Goal: Find specific page/section: Find specific page/section

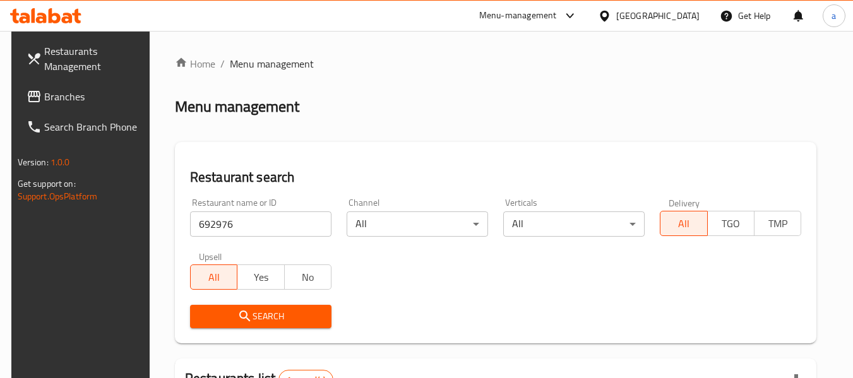
scroll to position [185, 0]
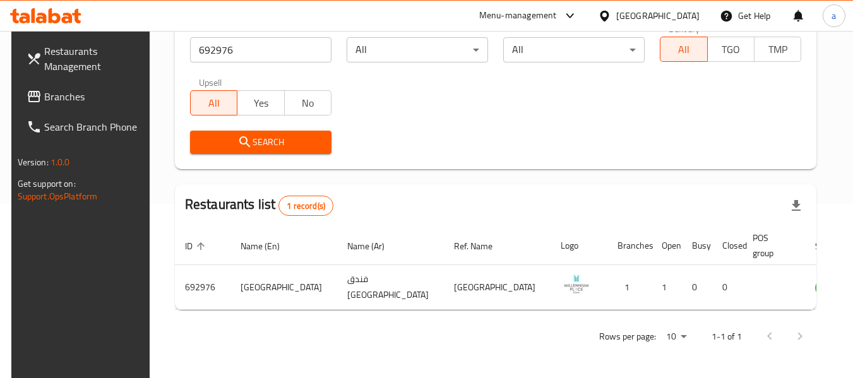
click at [679, 15] on div "[GEOGRAPHIC_DATA]" at bounding box center [657, 16] width 83 height 14
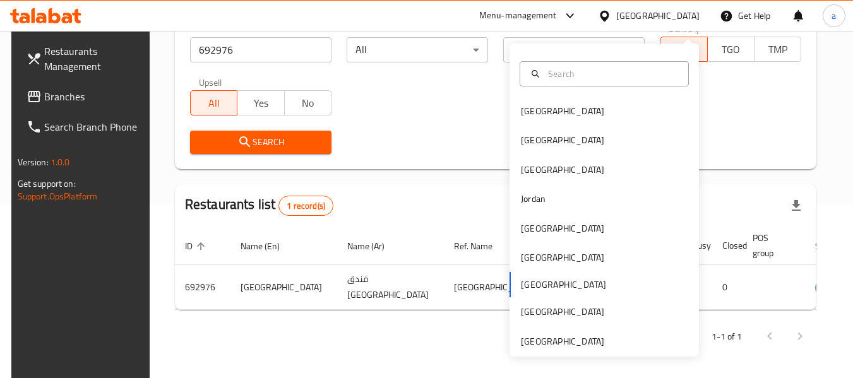
click at [679, 15] on div "[GEOGRAPHIC_DATA]" at bounding box center [657, 16] width 83 height 14
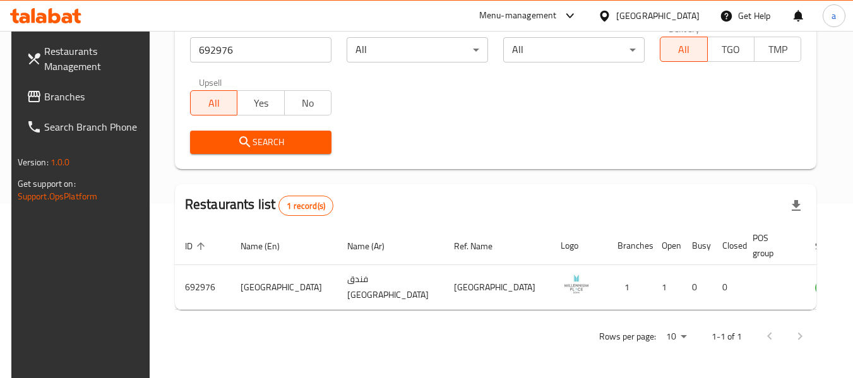
click at [71, 98] on span "Branches" at bounding box center [94, 96] width 100 height 15
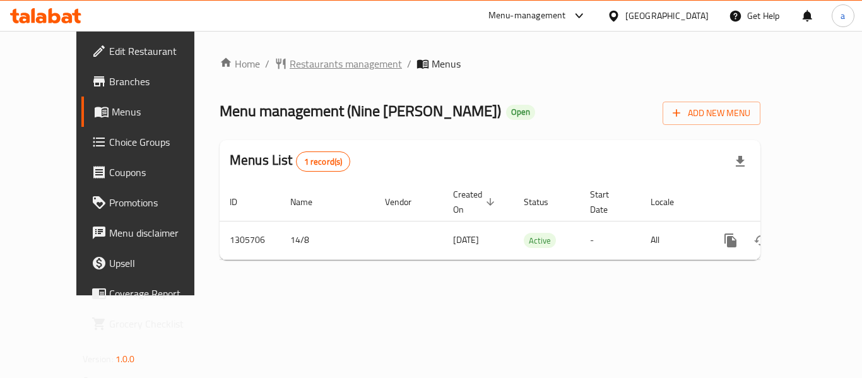
click at [299, 69] on span "Restaurants management" at bounding box center [346, 63] width 112 height 15
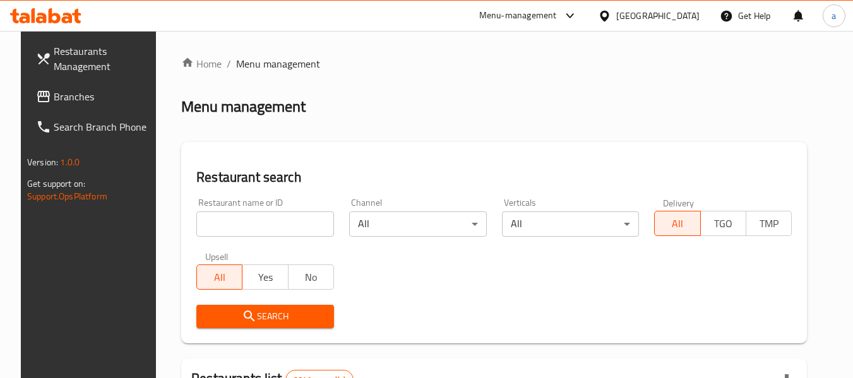
drag, startPoint x: 277, startPoint y: 225, endPoint x: 277, endPoint y: 238, distance: 13.3
click at [277, 225] on input "search" at bounding box center [265, 223] width 138 height 25
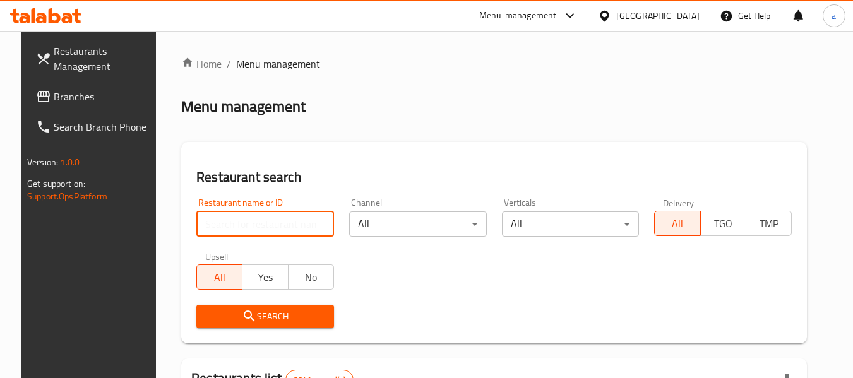
paste input "703813"
type input "703813"
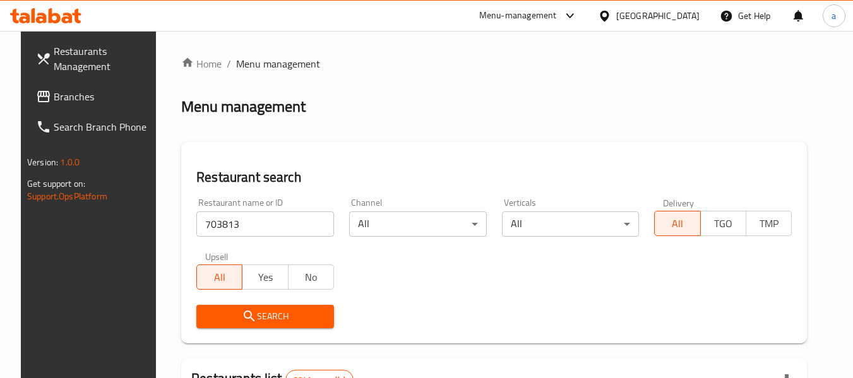
click at [268, 320] on span "Search" at bounding box center [264, 317] width 117 height 16
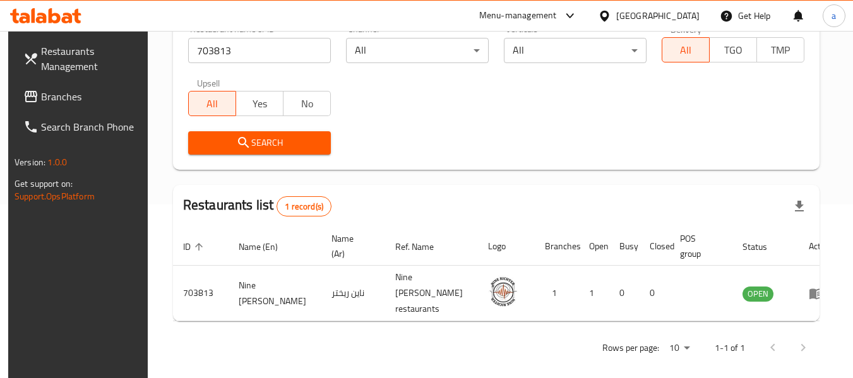
scroll to position [174, 0]
click at [55, 98] on span "Branches" at bounding box center [91, 96] width 100 height 15
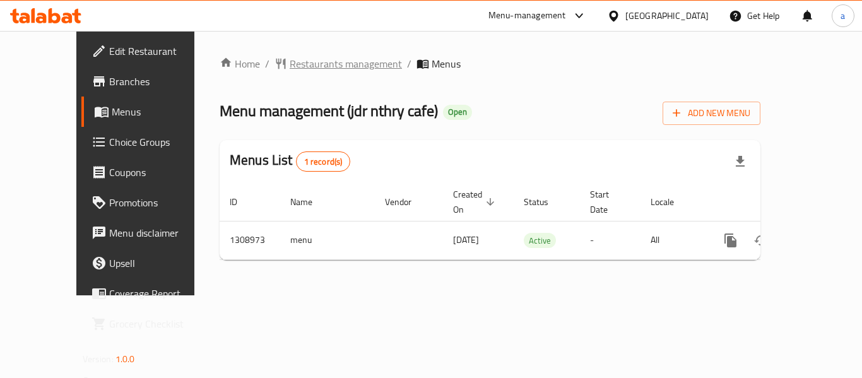
click at [295, 69] on span "Restaurants management" at bounding box center [346, 63] width 112 height 15
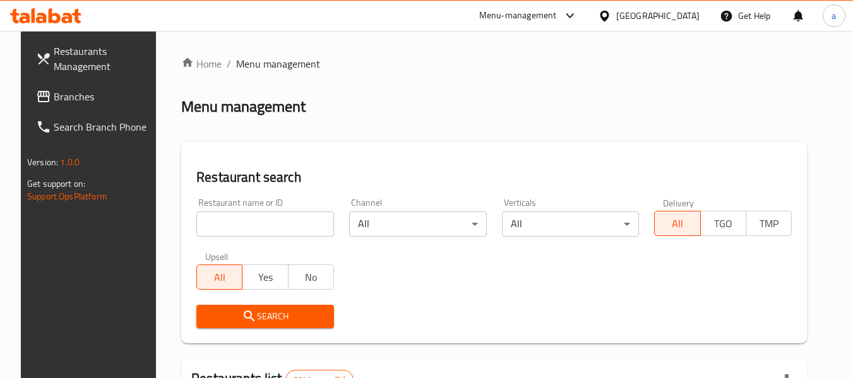
drag, startPoint x: 274, startPoint y: 227, endPoint x: 274, endPoint y: 244, distance: 17.0
click at [274, 227] on input "search" at bounding box center [265, 223] width 138 height 25
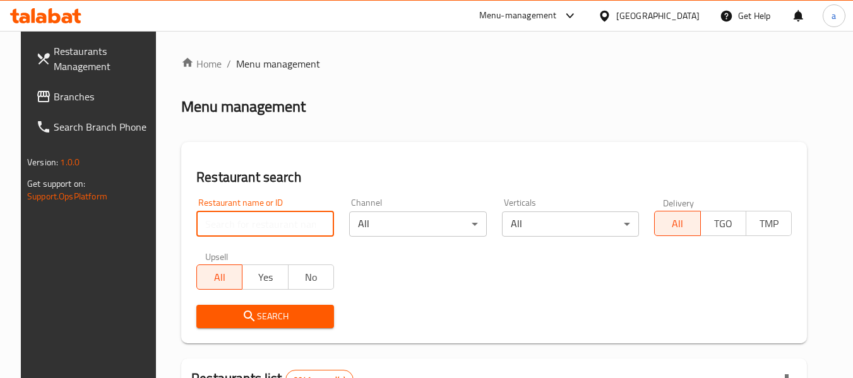
paste input "705109"
type input "705109"
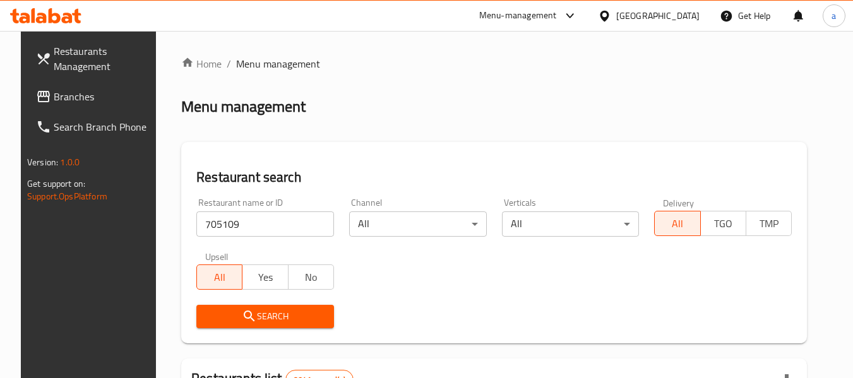
click at [269, 317] on span "Search" at bounding box center [264, 317] width 117 height 16
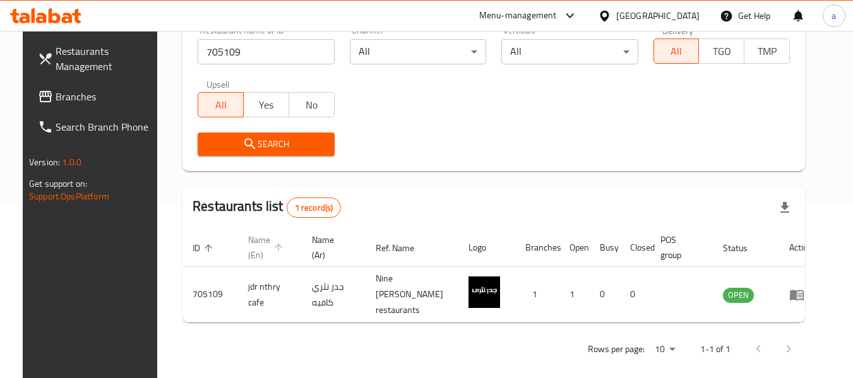
scroll to position [174, 0]
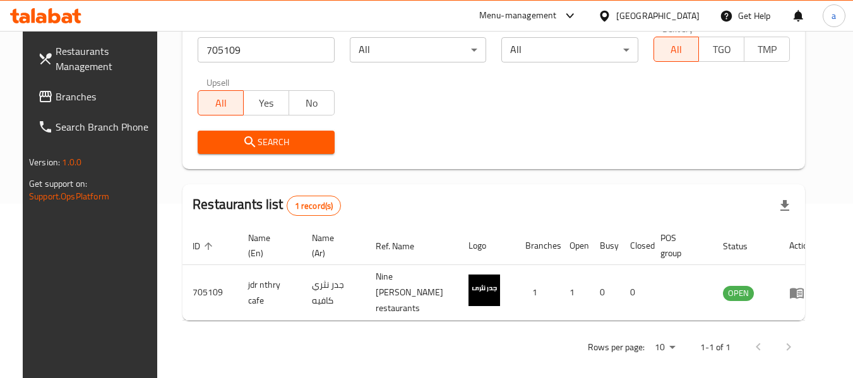
click at [689, 13] on div "[GEOGRAPHIC_DATA]" at bounding box center [657, 16] width 83 height 14
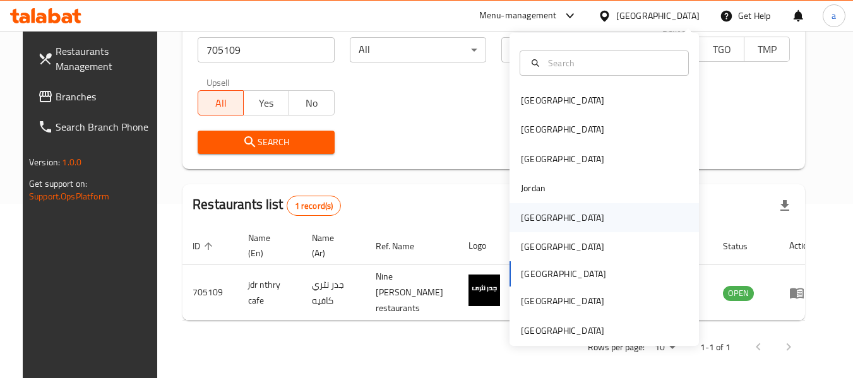
click at [556, 215] on div "[GEOGRAPHIC_DATA]" at bounding box center [603, 217] width 189 height 29
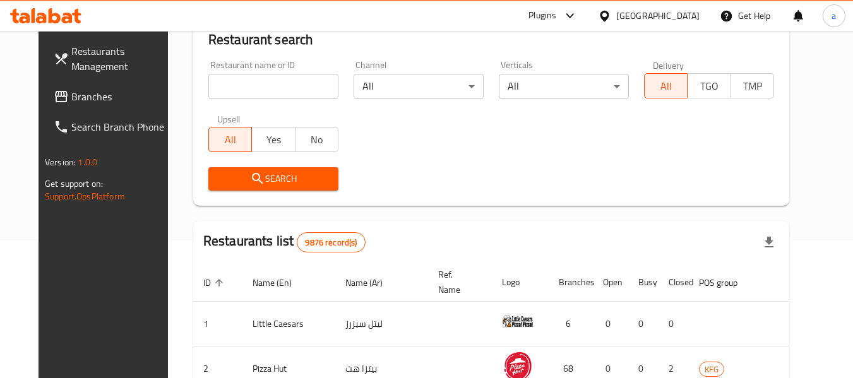
scroll to position [174, 0]
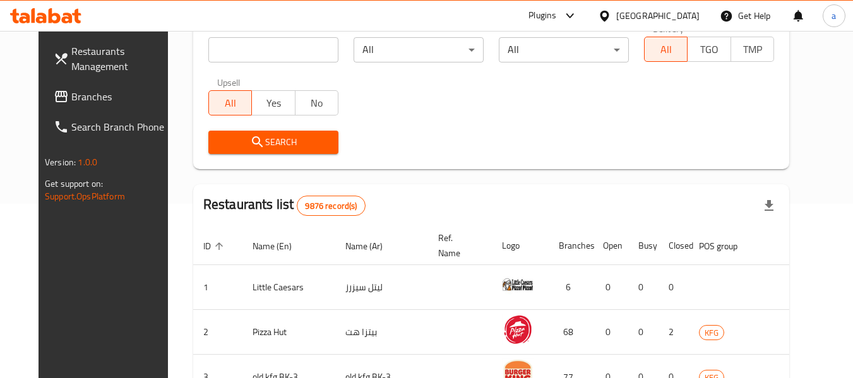
click at [90, 102] on span "Branches" at bounding box center [121, 96] width 100 height 15
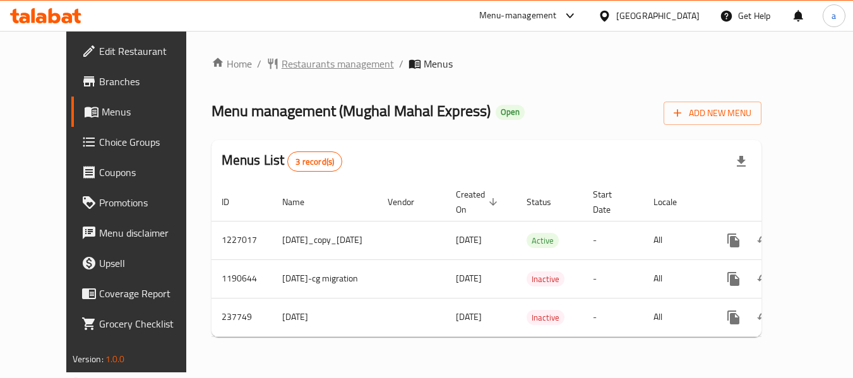
click at [297, 70] on span "Restaurants management" at bounding box center [337, 63] width 112 height 15
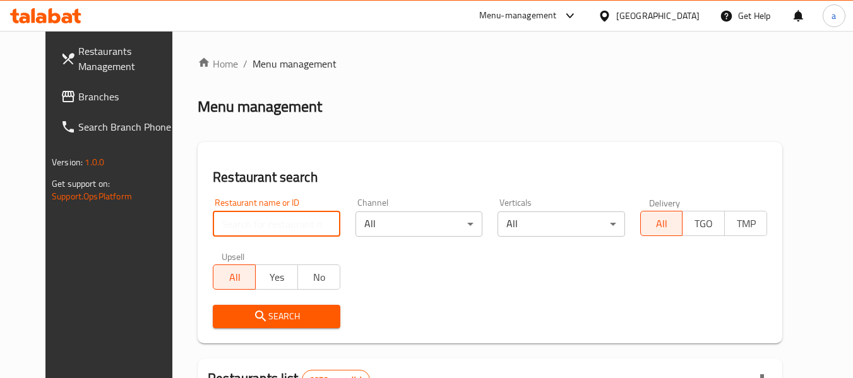
drag, startPoint x: 264, startPoint y: 228, endPoint x: 272, endPoint y: 246, distance: 20.1
click at [264, 228] on input "search" at bounding box center [276, 223] width 127 height 25
paste input "626776"
type input "626776"
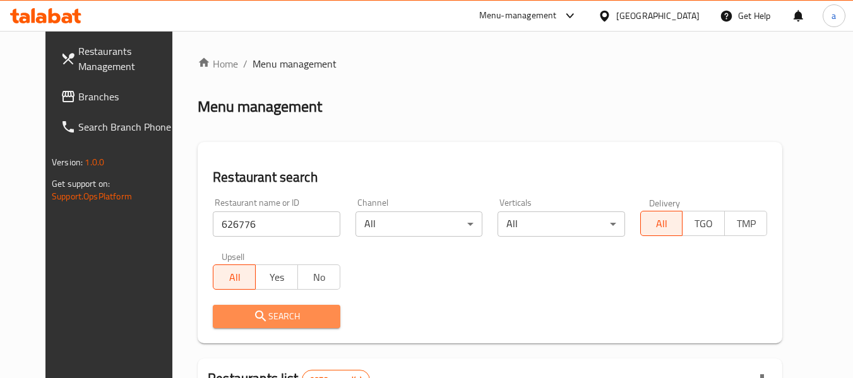
click at [292, 305] on button "Search" at bounding box center [276, 316] width 127 height 23
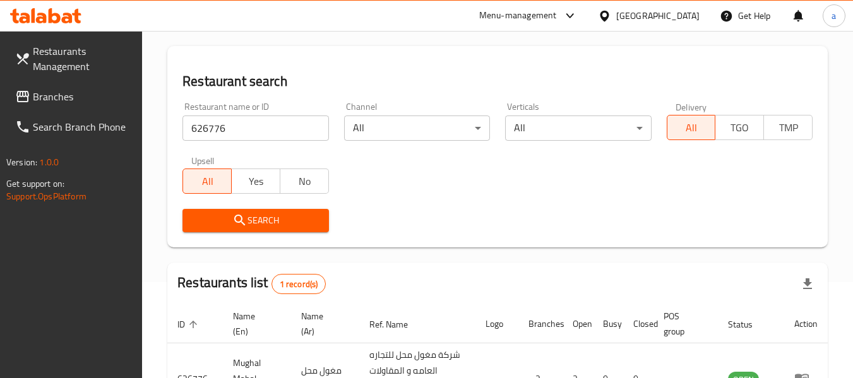
scroll to position [201, 0]
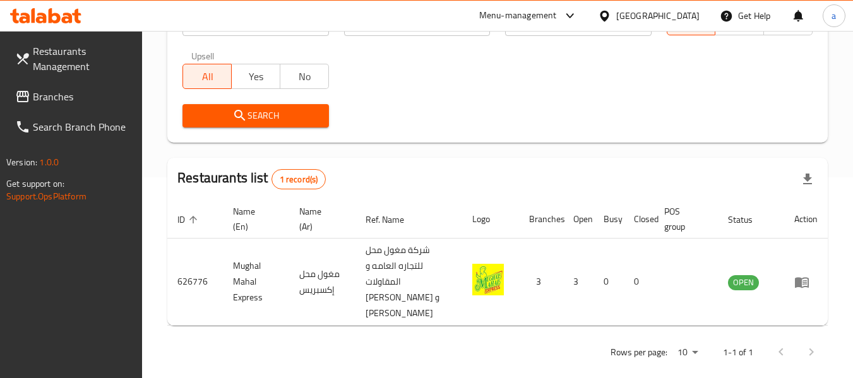
click at [682, 18] on div "[GEOGRAPHIC_DATA]" at bounding box center [657, 16] width 83 height 14
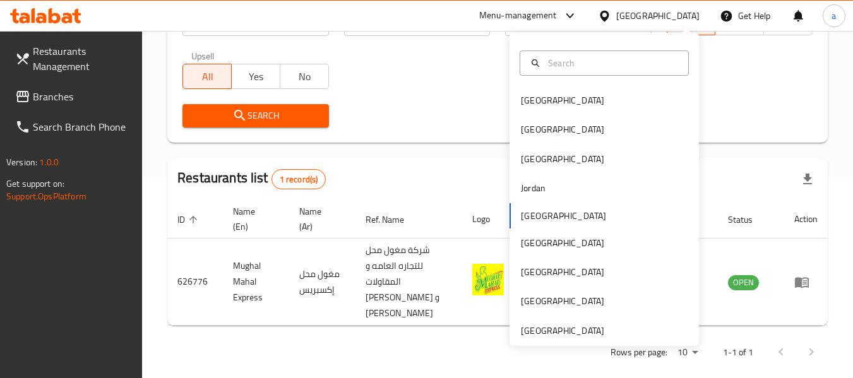
click at [682, 18] on div "[GEOGRAPHIC_DATA]" at bounding box center [657, 16] width 83 height 14
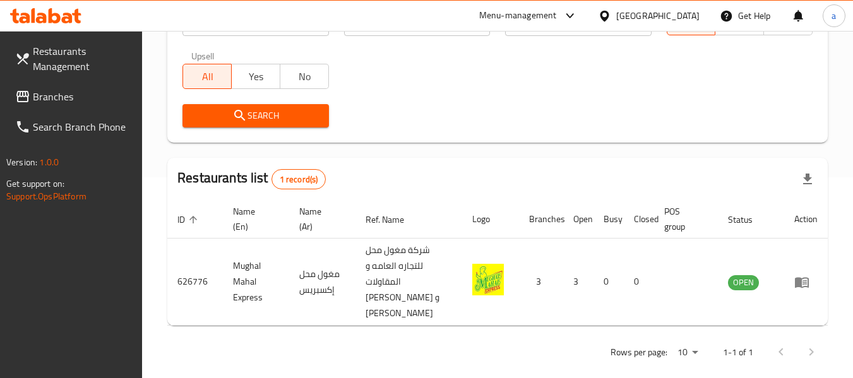
click at [677, 16] on div "[GEOGRAPHIC_DATA]" at bounding box center [657, 16] width 83 height 14
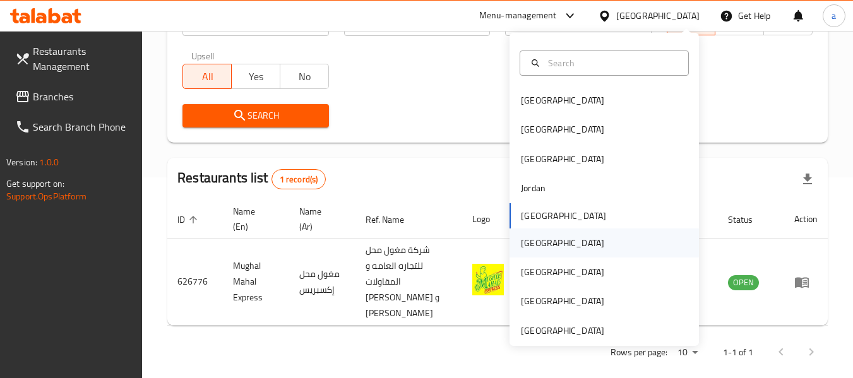
click at [535, 241] on div "[GEOGRAPHIC_DATA]" at bounding box center [562, 242] width 103 height 29
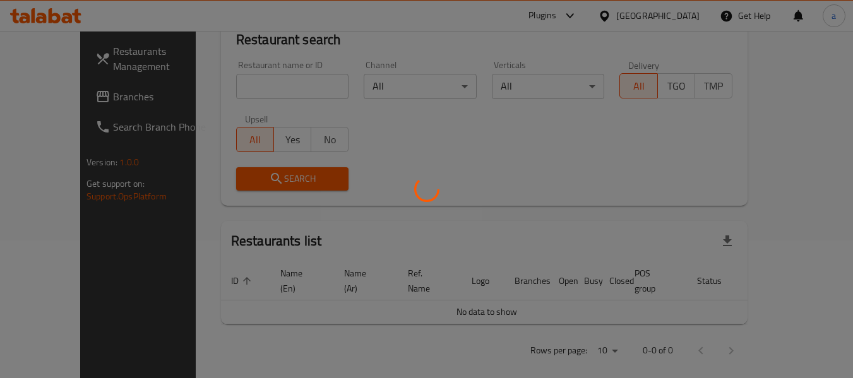
scroll to position [201, 0]
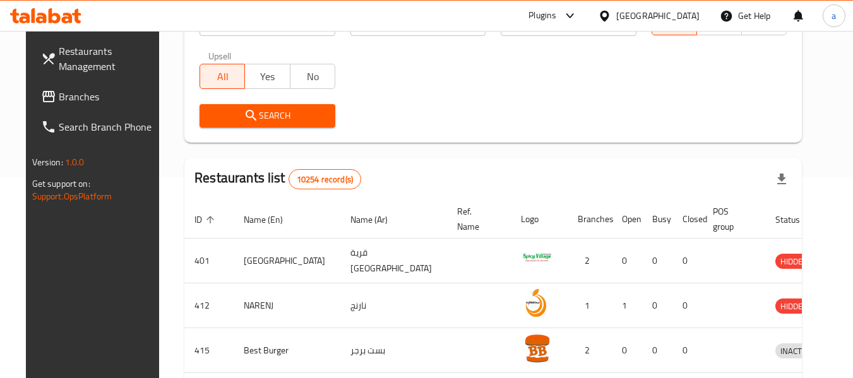
click at [42, 100] on icon at bounding box center [48, 96] width 13 height 11
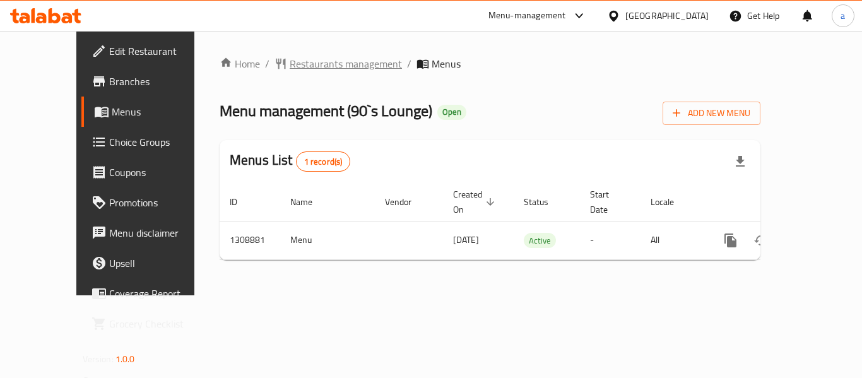
click at [293, 61] on span "Restaurants management" at bounding box center [346, 63] width 112 height 15
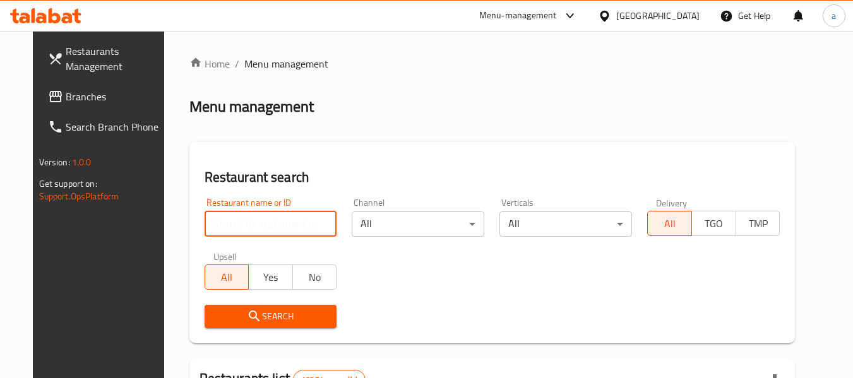
drag, startPoint x: 270, startPoint y: 225, endPoint x: 269, endPoint y: 262, distance: 37.2
click at [270, 225] on input "search" at bounding box center [270, 223] width 133 height 25
paste input "705086"
type input "705086"
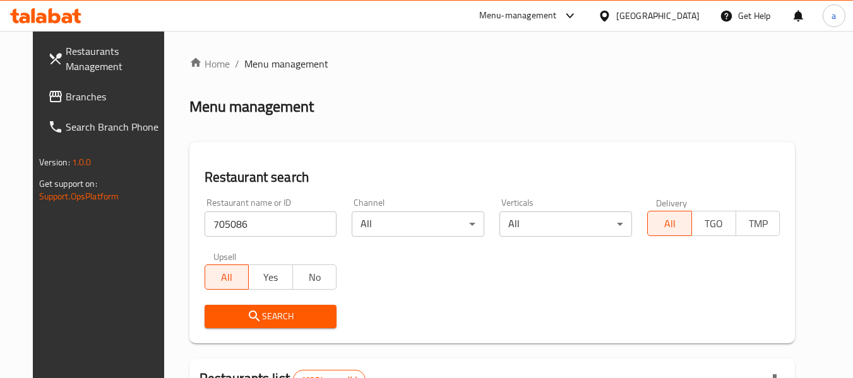
click at [273, 314] on span "Search" at bounding box center [271, 317] width 112 height 16
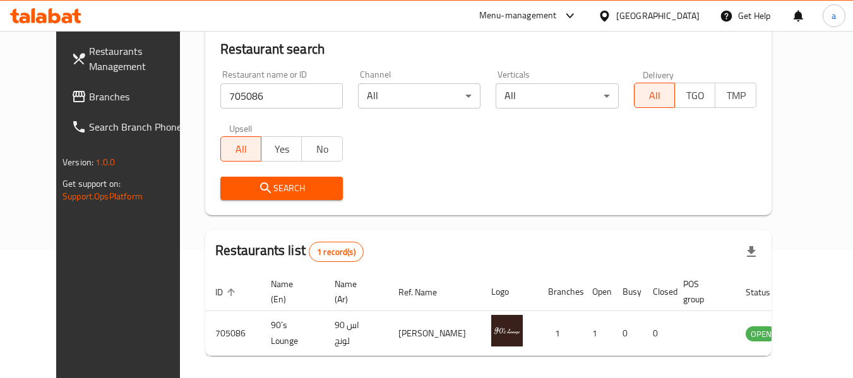
scroll to position [174, 0]
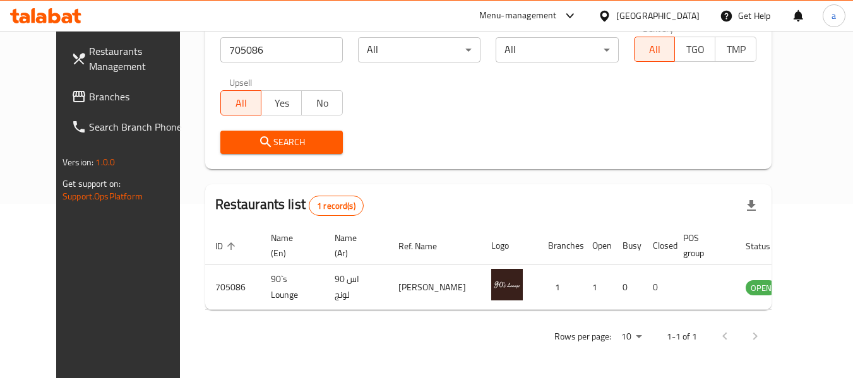
click at [683, 14] on div "Oman" at bounding box center [657, 16] width 83 height 14
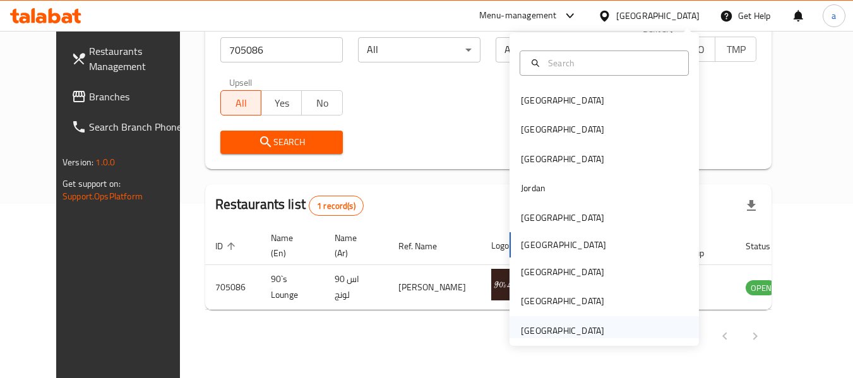
click at [565, 336] on div "[GEOGRAPHIC_DATA]" at bounding box center [562, 331] width 83 height 14
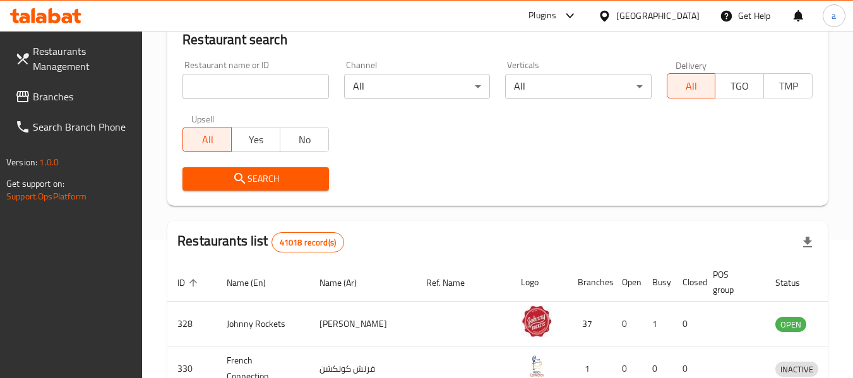
scroll to position [174, 0]
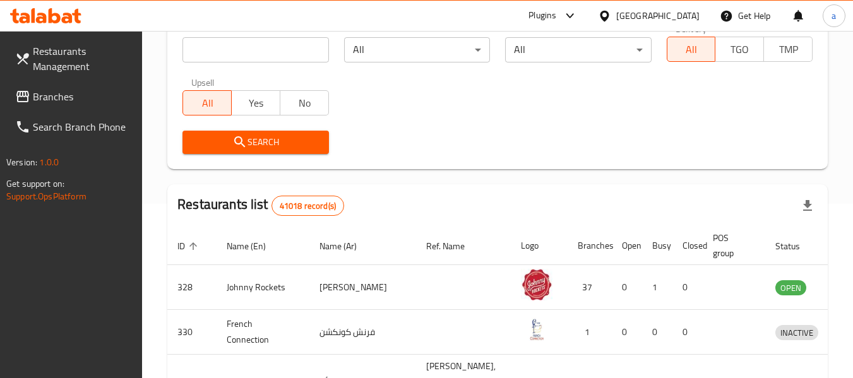
click at [54, 97] on span "Branches" at bounding box center [83, 96] width 100 height 15
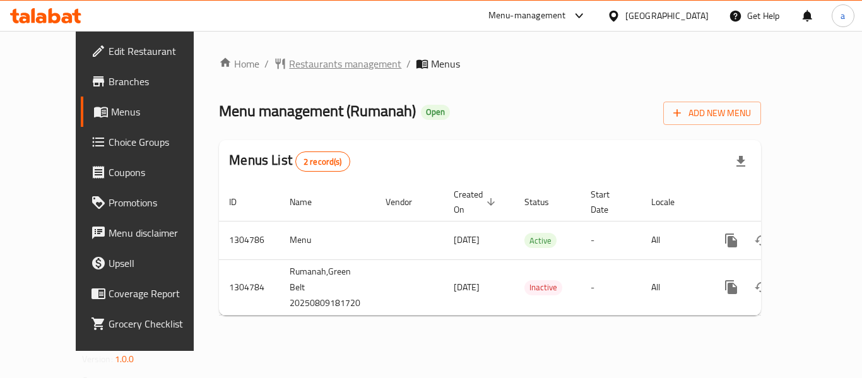
click at [300, 66] on span "Restaurants management" at bounding box center [345, 63] width 112 height 15
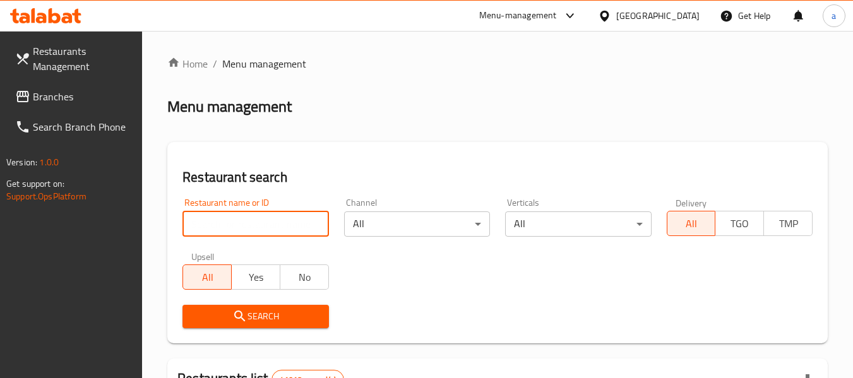
drag, startPoint x: 278, startPoint y: 223, endPoint x: 276, endPoint y: 235, distance: 12.1
click at [278, 223] on input "search" at bounding box center [255, 223] width 146 height 25
paste input "703422"
type input "703422"
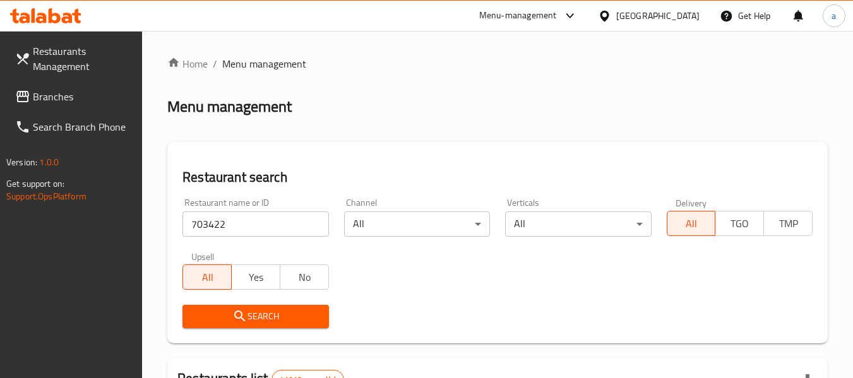
click at [256, 314] on span "Search" at bounding box center [255, 317] width 126 height 16
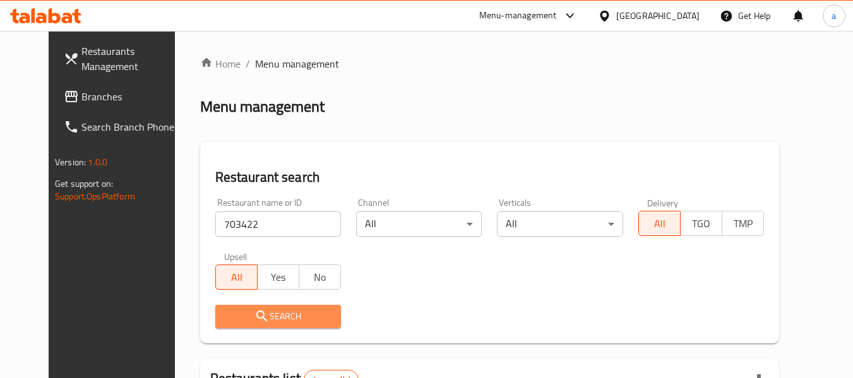
click at [295, 312] on span "Search" at bounding box center [277, 317] width 105 height 16
click at [315, 318] on span "Search" at bounding box center [277, 317] width 105 height 16
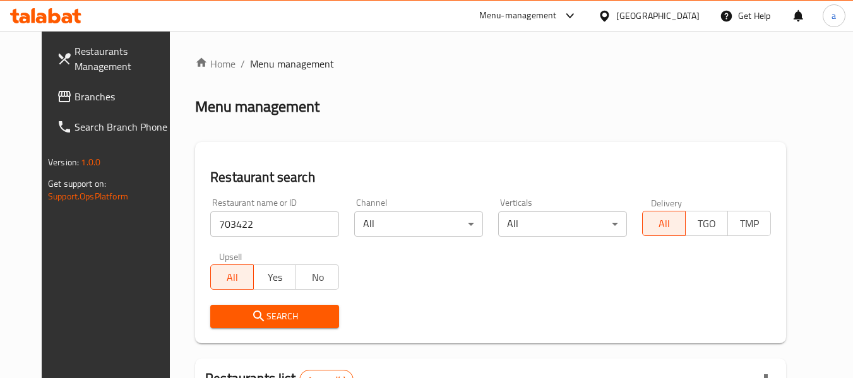
click at [74, 99] on span "Branches" at bounding box center [124, 96] width 100 height 15
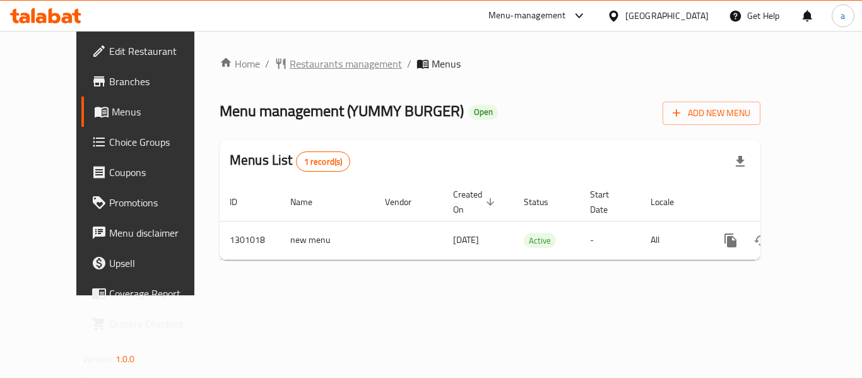
click at [316, 65] on span "Restaurants management" at bounding box center [346, 63] width 112 height 15
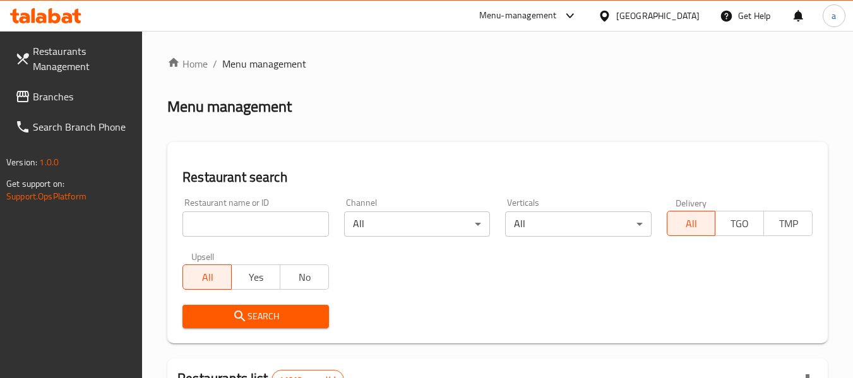
drag, startPoint x: 283, startPoint y: 231, endPoint x: 283, endPoint y: 240, distance: 9.5
click at [283, 231] on input "search" at bounding box center [255, 223] width 146 height 25
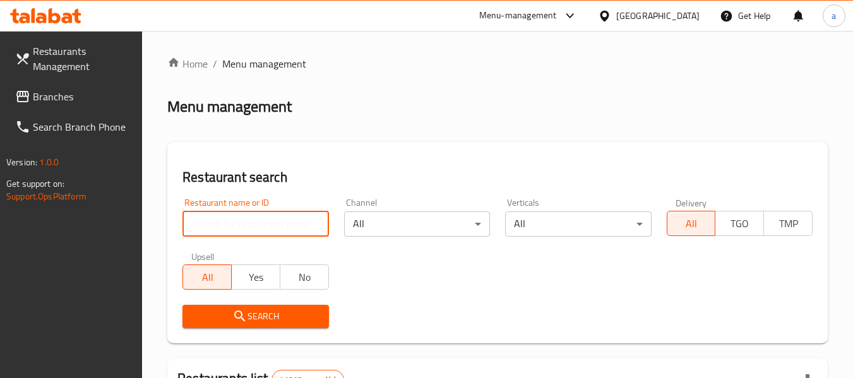
paste input "701470"
type input "701470"
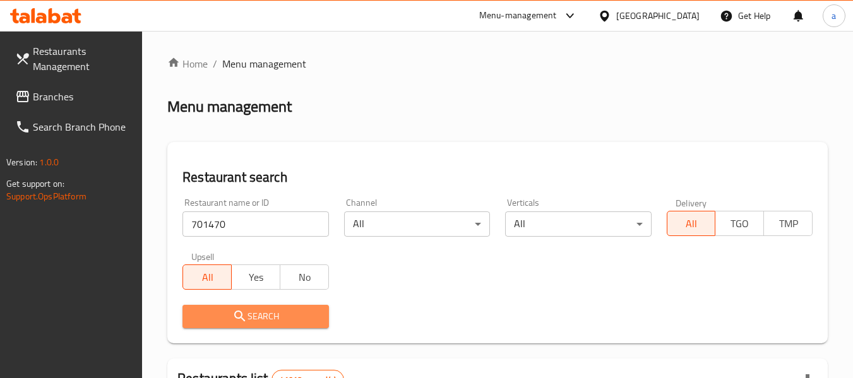
click at [286, 322] on span "Search" at bounding box center [255, 317] width 126 height 16
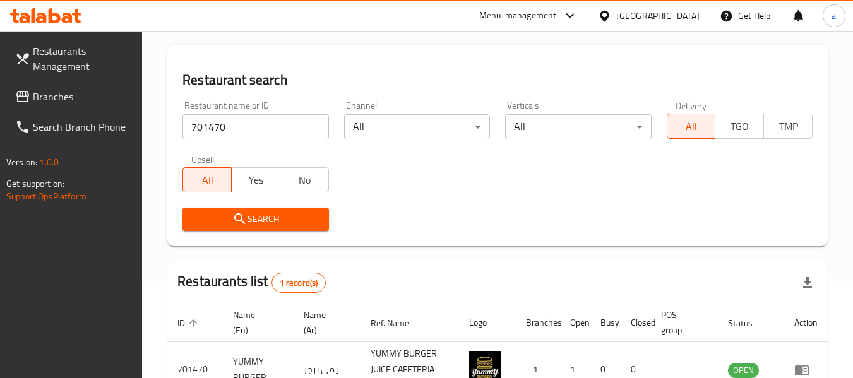
scroll to position [185, 0]
